Goal: Communication & Community: Participate in discussion

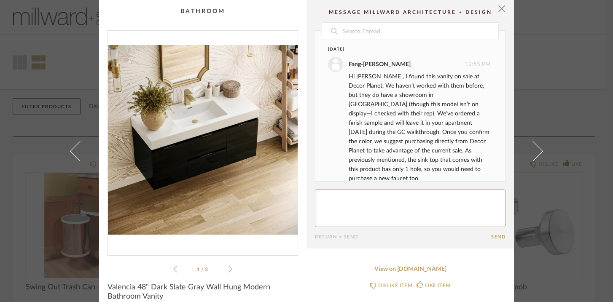
scroll to position [427, 0]
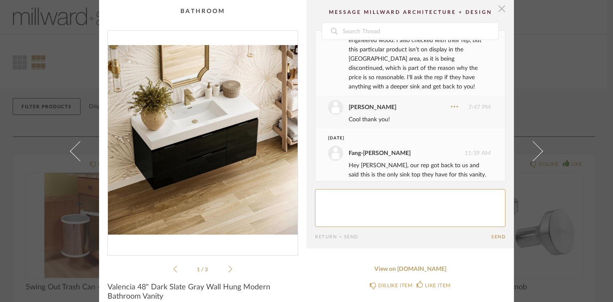
click at [500, 11] on span "button" at bounding box center [501, 8] width 17 height 17
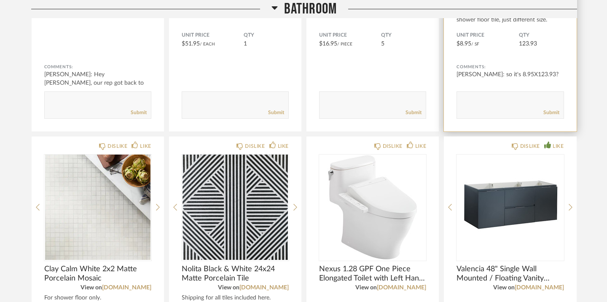
scroll to position [935, 0]
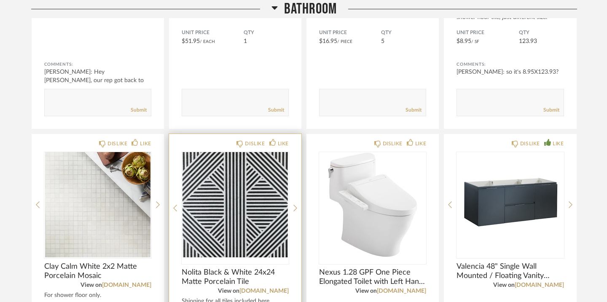
click at [203, 219] on img "0" at bounding box center [235, 204] width 107 height 105
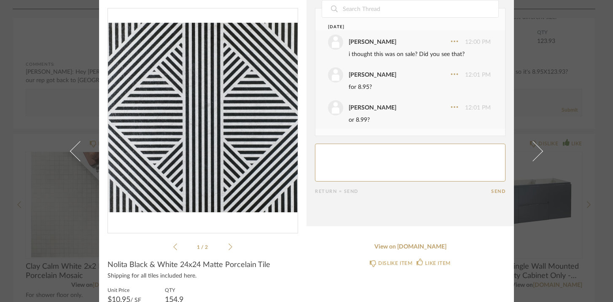
scroll to position [35, 0]
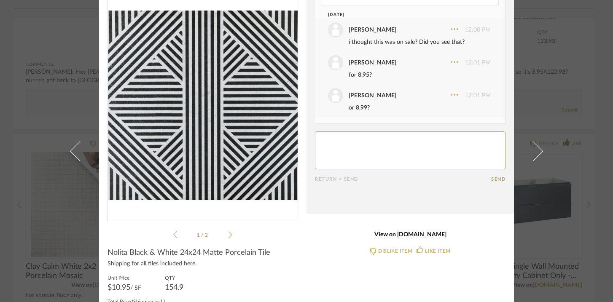
click at [388, 234] on link "View on [DOMAIN_NAME]" at bounding box center [410, 235] width 191 height 7
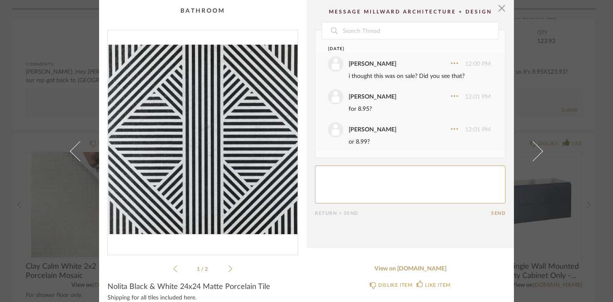
scroll to position [0, 0]
click at [84, 117] on div "× 1 / 2 Date [DATE] [PERSON_NAME] 12:00 PM i thought this was on sale? Did you …" at bounding box center [307, 184] width 486 height 368
click at [520, 33] on div "× 1 / 2 Date [DATE] [PERSON_NAME] 12:00 PM i thought this was on sale? Did you …" at bounding box center [307, 184] width 486 height 368
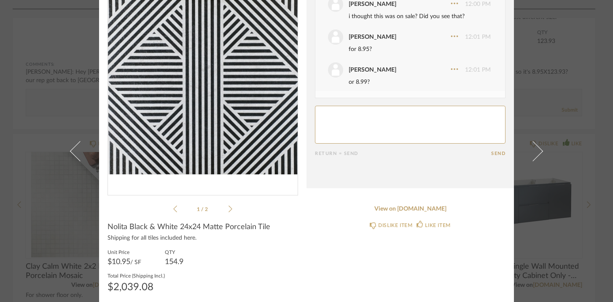
scroll to position [66, 0]
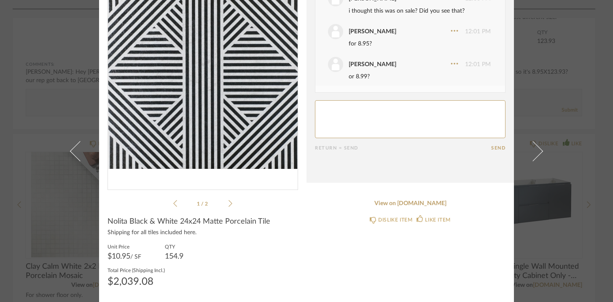
click at [520, 58] on div "× 1 / 2 Date [DATE] [PERSON_NAME] 12:00 PM i thought this was on sale? Did you …" at bounding box center [307, 118] width 486 height 368
click at [331, 113] on textarea at bounding box center [410, 119] width 191 height 38
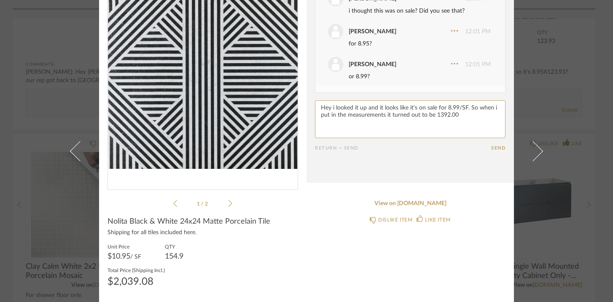
type textarea "Hey i looked it up and it looks like it's on sale for 8.99/SF. So when i put in…"
click at [491, 147] on button "Send" at bounding box center [498, 148] width 14 height 5
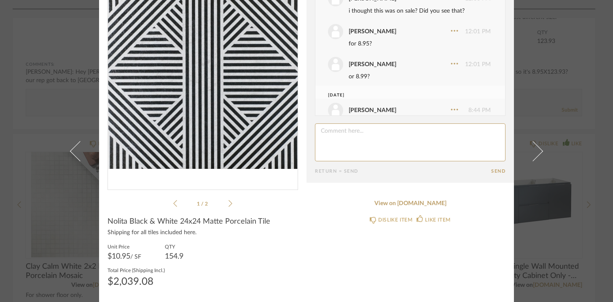
scroll to position [41, 0]
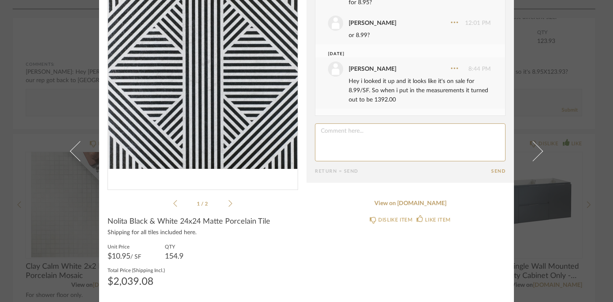
click at [84, 33] on div "× 1 / 2 Date [DATE] [PERSON_NAME] 12:00 PM i thought this was on sale? Did you …" at bounding box center [307, 118] width 486 height 368
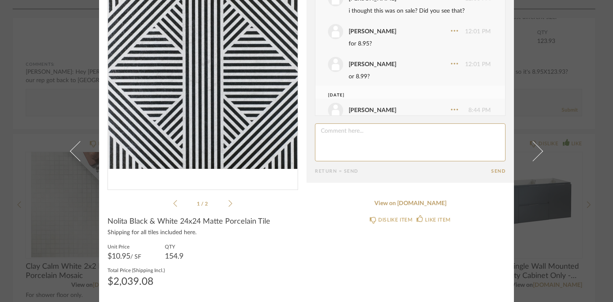
scroll to position [0, 0]
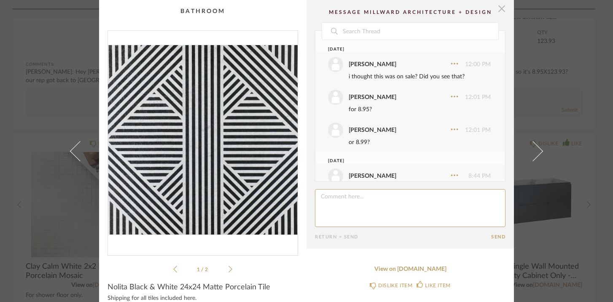
click at [498, 10] on span "button" at bounding box center [501, 8] width 17 height 17
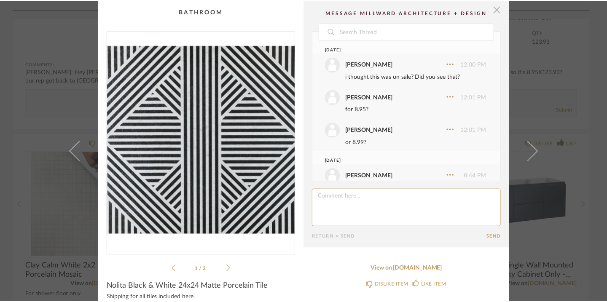
scroll to position [935, 0]
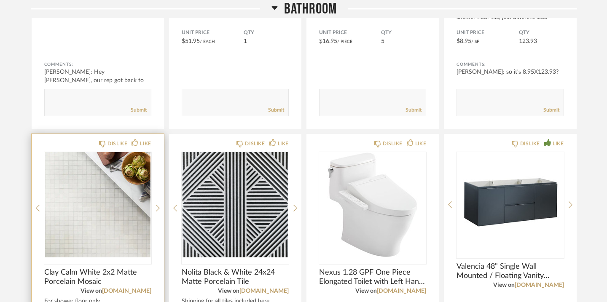
click at [103, 202] on img "0" at bounding box center [97, 204] width 107 height 105
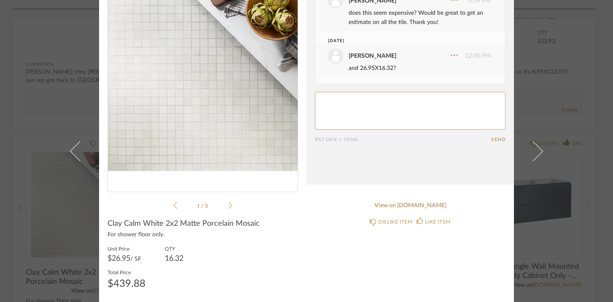
scroll to position [66, 0]
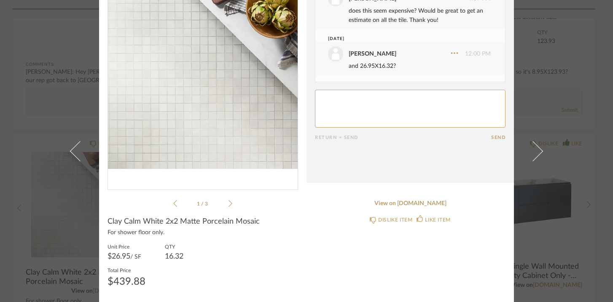
click at [51, 207] on div "× 1 / 3 Date [DATE] [PERSON_NAME] 4:59 PM does this seem expensive? Would be gr…" at bounding box center [306, 151] width 613 height 302
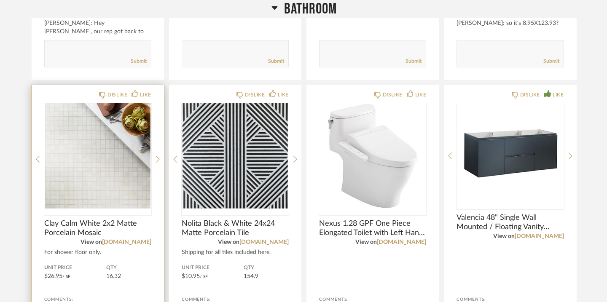
scroll to position [986, 0]
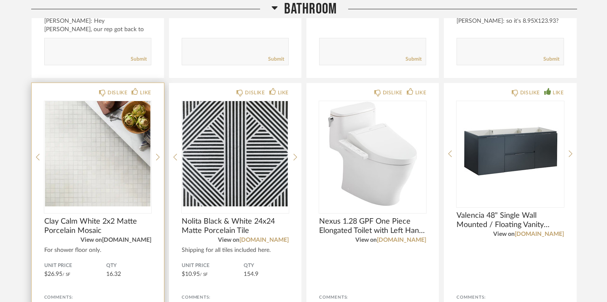
click at [120, 240] on link "[DOMAIN_NAME]" at bounding box center [126, 240] width 49 height 6
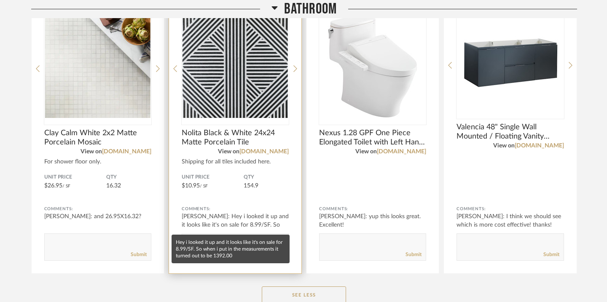
scroll to position [1076, 0]
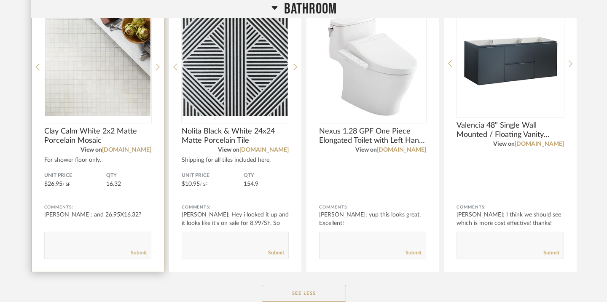
click at [90, 236] on form "Submit" at bounding box center [97, 245] width 107 height 27
click at [83, 247] on textarea at bounding box center [98, 241] width 106 height 11
click at [70, 240] on textarea at bounding box center [98, 241] width 106 height 11
click at [66, 243] on textarea at bounding box center [98, 241] width 106 height 11
paste textarea "[URL][DOMAIN_NAME]"
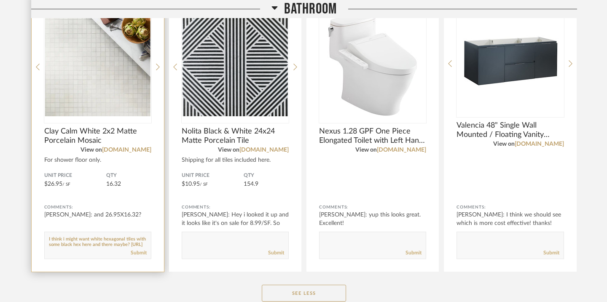
scroll to position [11, 0]
type textarea "I think i might want white hexagonal tiles with some black hex here and there m…"
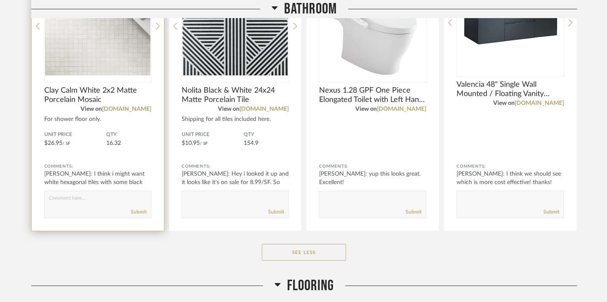
scroll to position [1120, 0]
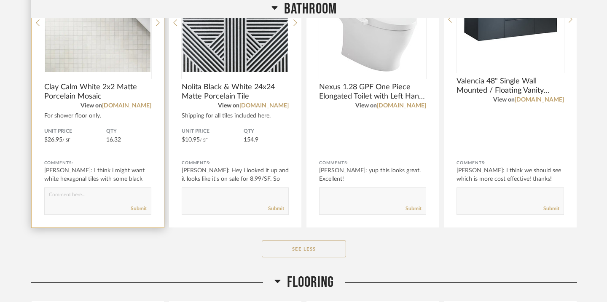
click at [85, 195] on textarea at bounding box center [98, 197] width 106 height 11
type textarea "it's also much cheaper...but i think i like that it's not so regimented as the …"
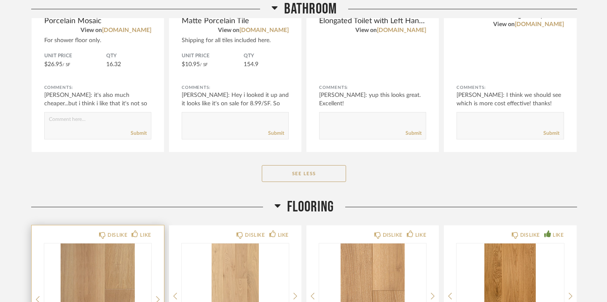
scroll to position [1168, 0]
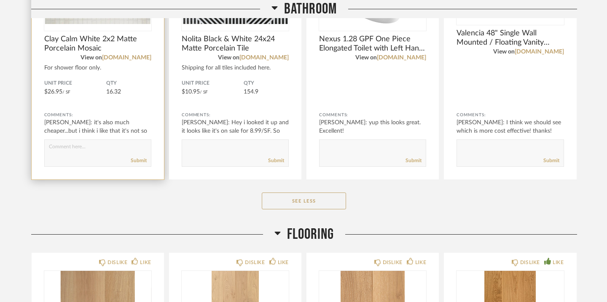
click at [86, 146] on textarea at bounding box center [98, 149] width 106 height 11
type textarea "to discuss...."
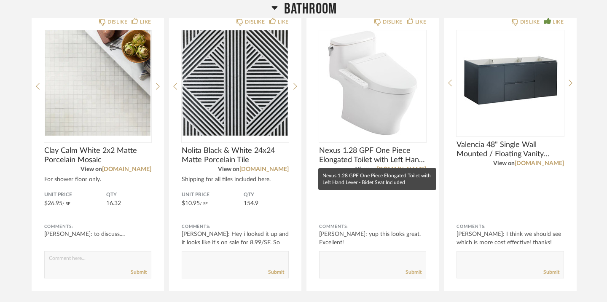
scroll to position [1058, 0]
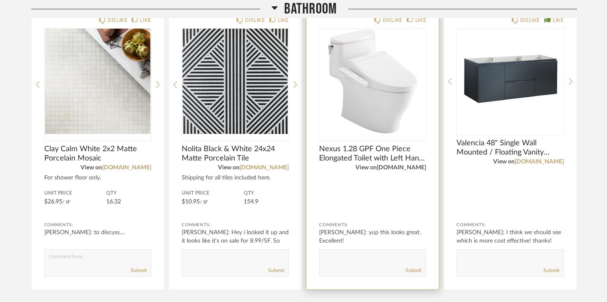
click at [425, 169] on link "[DOMAIN_NAME]" at bounding box center [401, 168] width 49 height 6
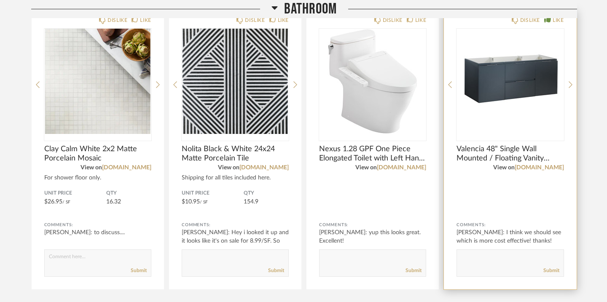
click at [493, 92] on img "0" at bounding box center [510, 81] width 107 height 105
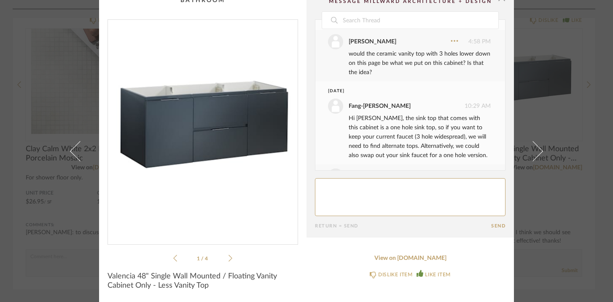
scroll to position [37, 0]
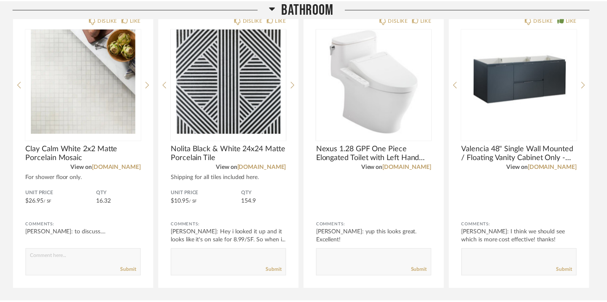
scroll to position [1058, 0]
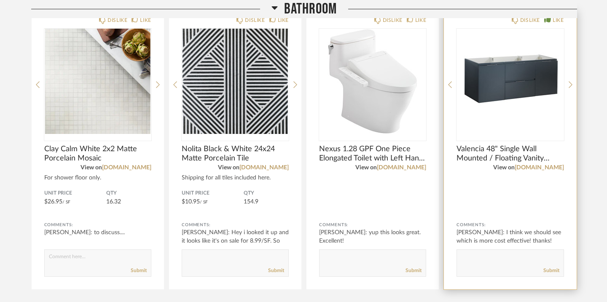
click at [506, 100] on img "0" at bounding box center [510, 81] width 107 height 105
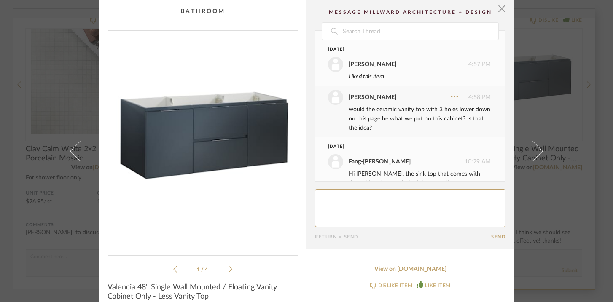
scroll to position [88, 0]
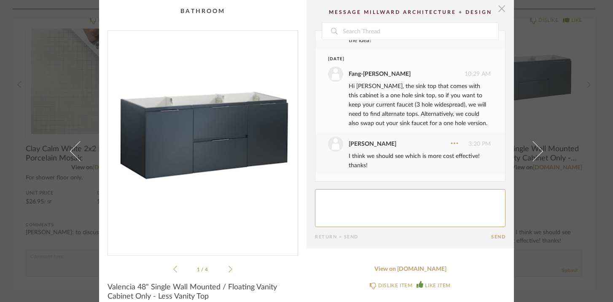
click at [499, 8] on span "button" at bounding box center [501, 8] width 17 height 17
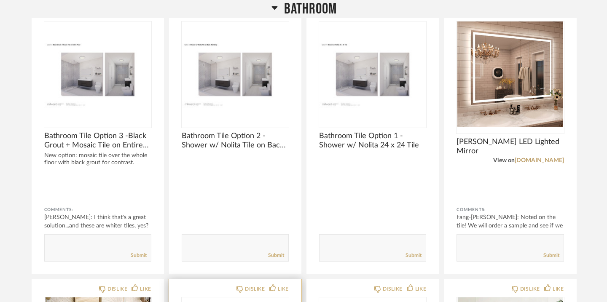
scroll to position [496, 0]
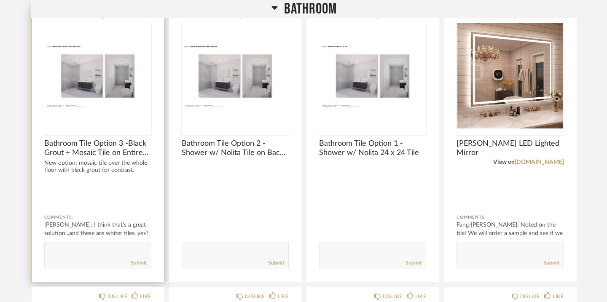
click at [103, 90] on img "0" at bounding box center [97, 75] width 107 height 105
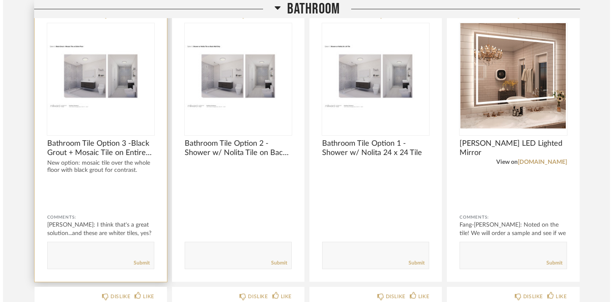
scroll to position [0, 0]
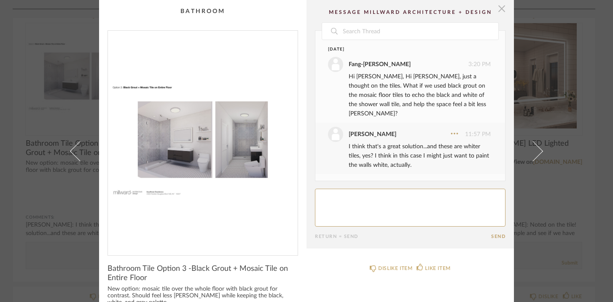
click at [499, 11] on span "button" at bounding box center [501, 8] width 17 height 17
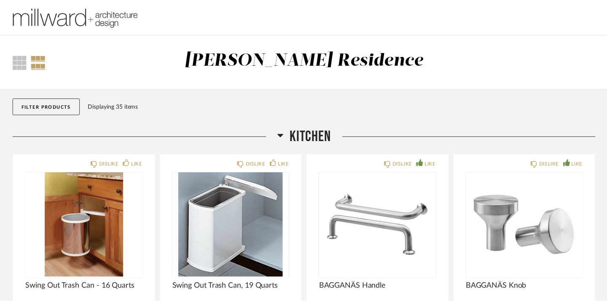
scroll to position [496, 0]
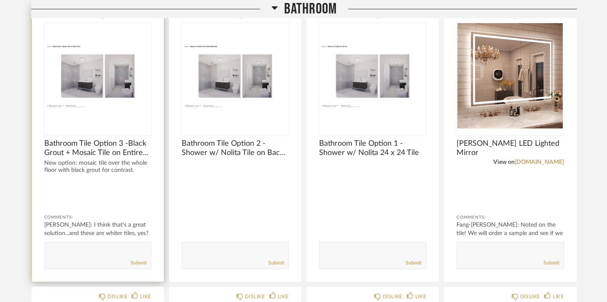
click at [110, 81] on img "0" at bounding box center [97, 75] width 107 height 105
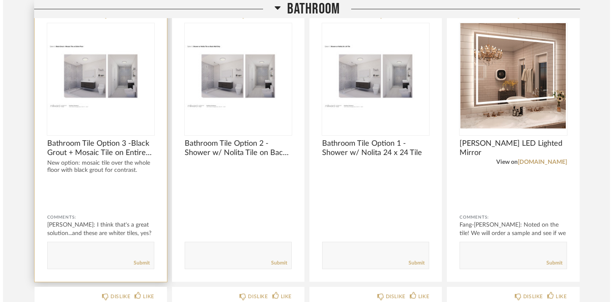
scroll to position [0, 0]
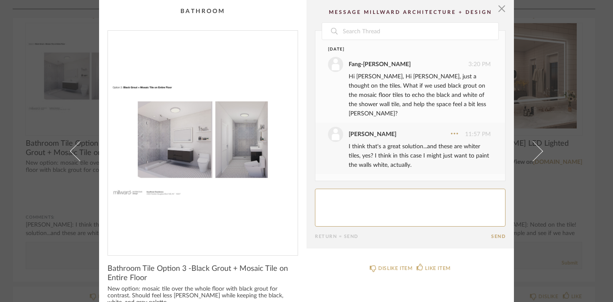
click at [179, 133] on img "0" at bounding box center [203, 140] width 190 height 218
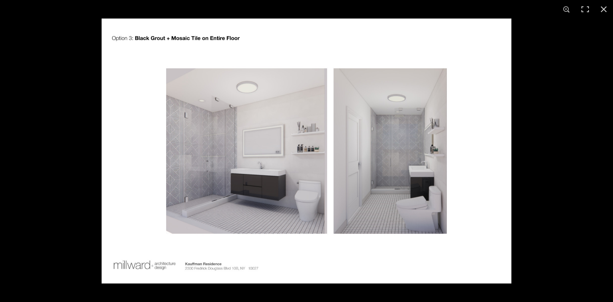
click at [244, 172] on img at bounding box center [307, 151] width 410 height 265
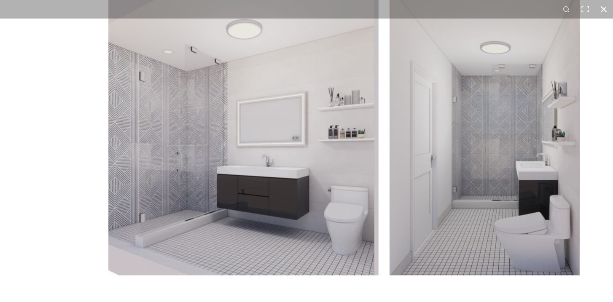
click at [605, 8] on button at bounding box center [604, 9] width 19 height 19
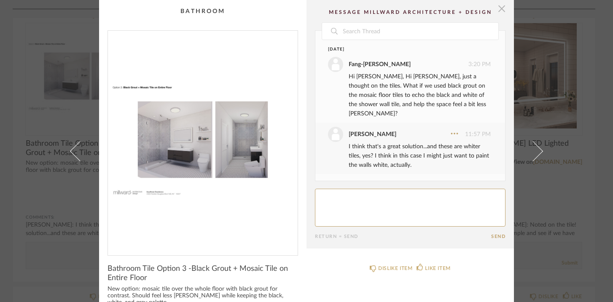
click at [497, 9] on span "button" at bounding box center [501, 8] width 17 height 17
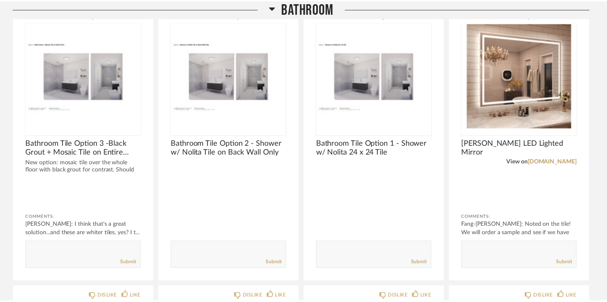
scroll to position [496, 0]
